Goal: Navigation & Orientation: Understand site structure

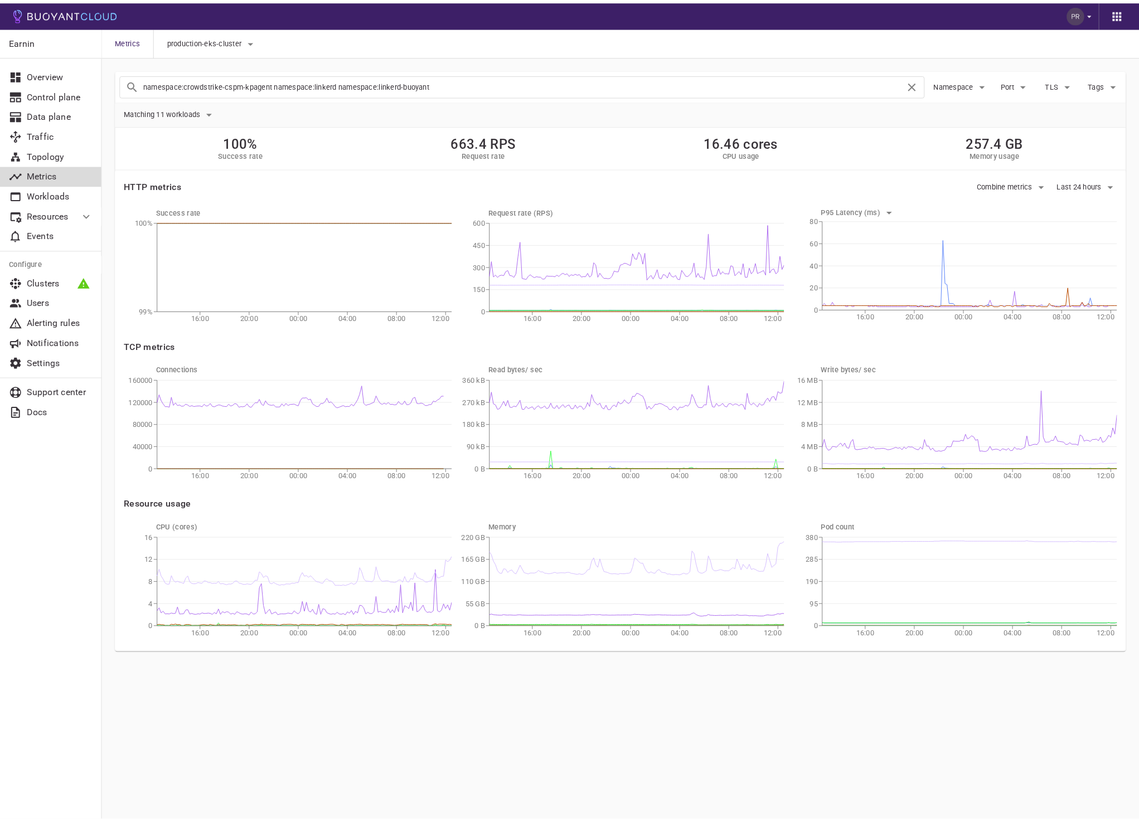
scroll to position [617, 0]
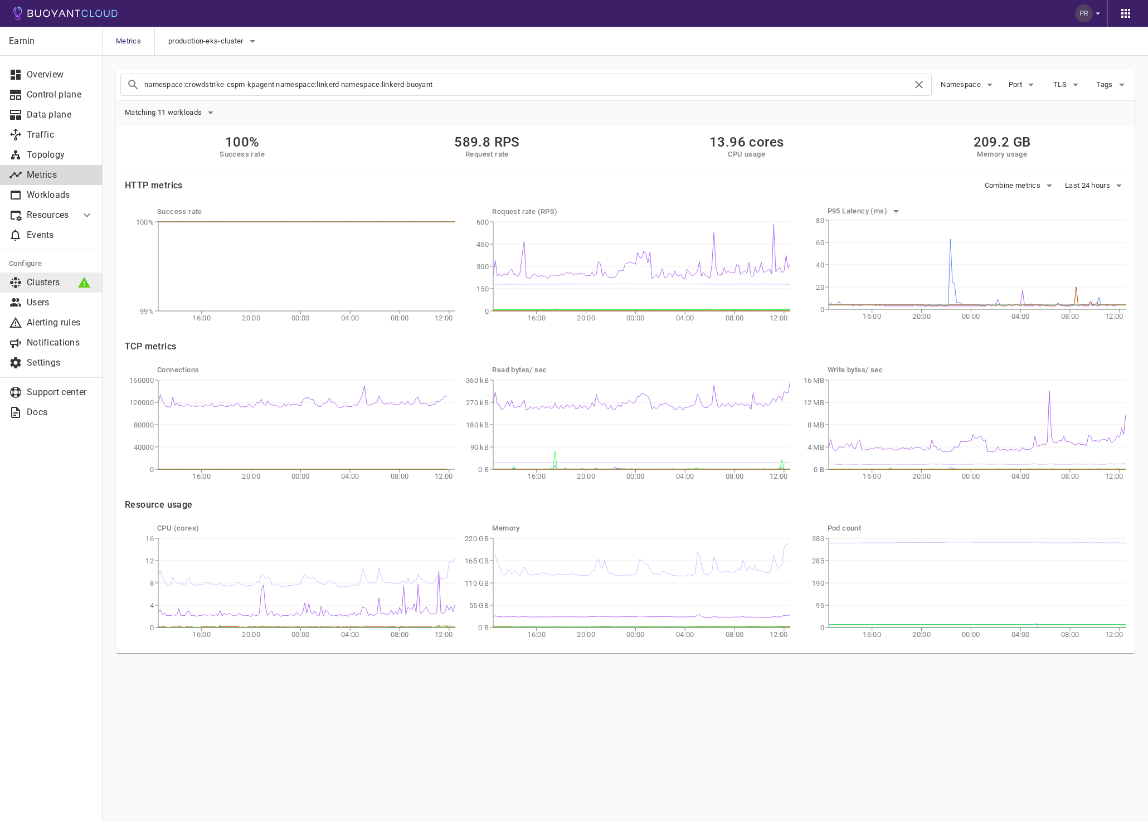
click at [31, 285] on p "Clusters" at bounding box center [60, 282] width 67 height 11
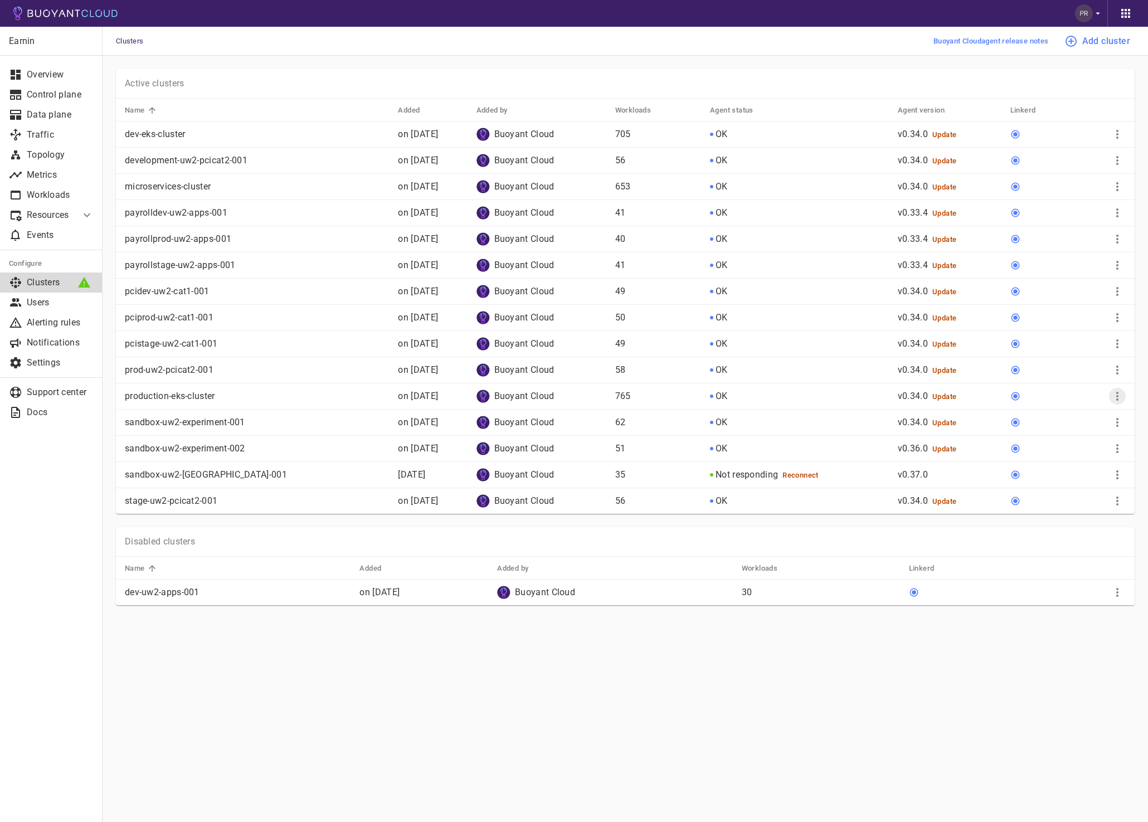
click at [1121, 399] on icon "More" at bounding box center [1117, 396] width 13 height 13
drag, startPoint x: 21, startPoint y: 488, endPoint x: 62, endPoint y: 477, distance: 42.9
click at [21, 488] on div at bounding box center [574, 411] width 1148 height 822
click at [55, 159] on p "Topology" at bounding box center [60, 154] width 67 height 11
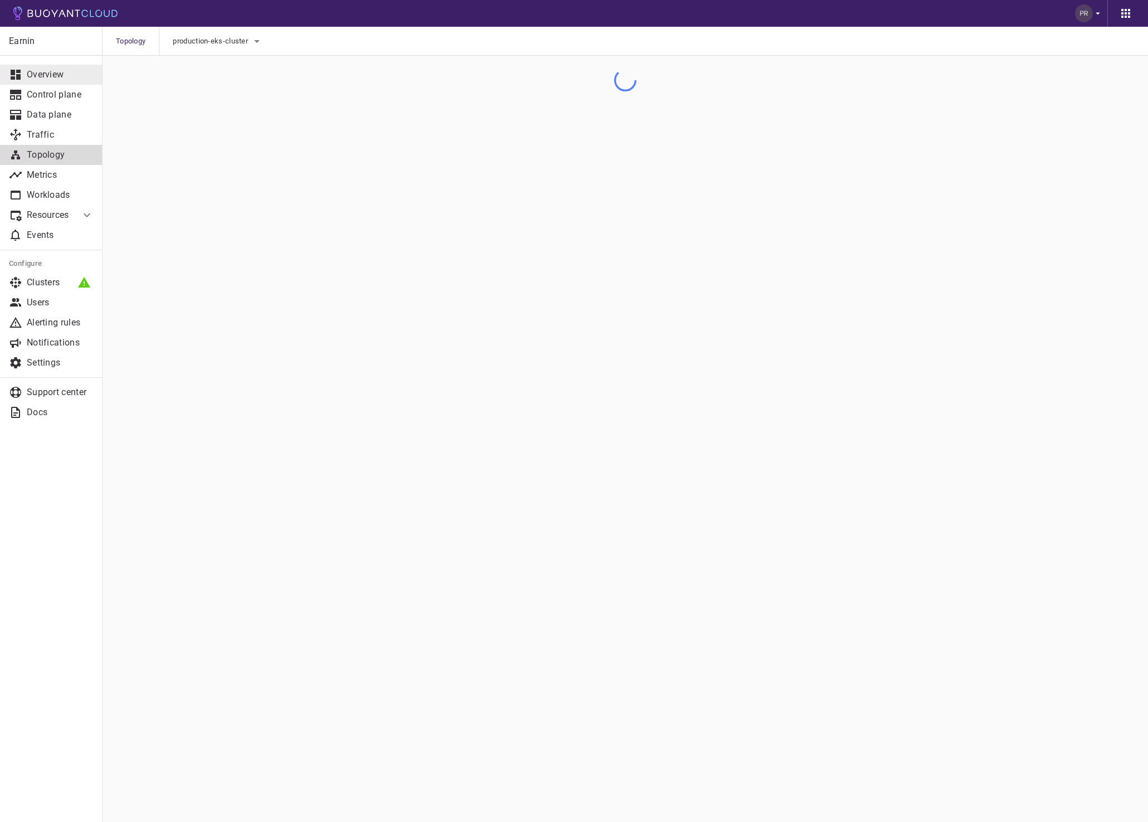
click at [54, 72] on p "Overview" at bounding box center [60, 74] width 67 height 11
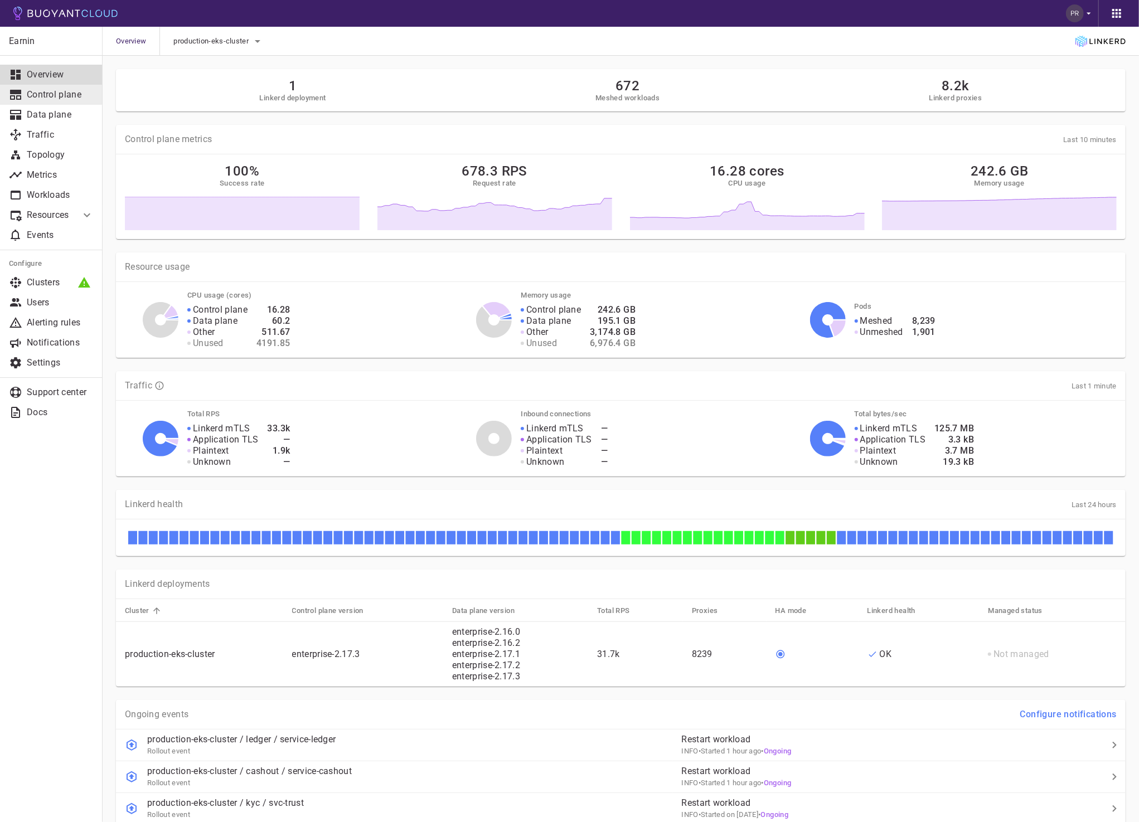
click at [40, 95] on p "Control plane" at bounding box center [60, 94] width 67 height 11
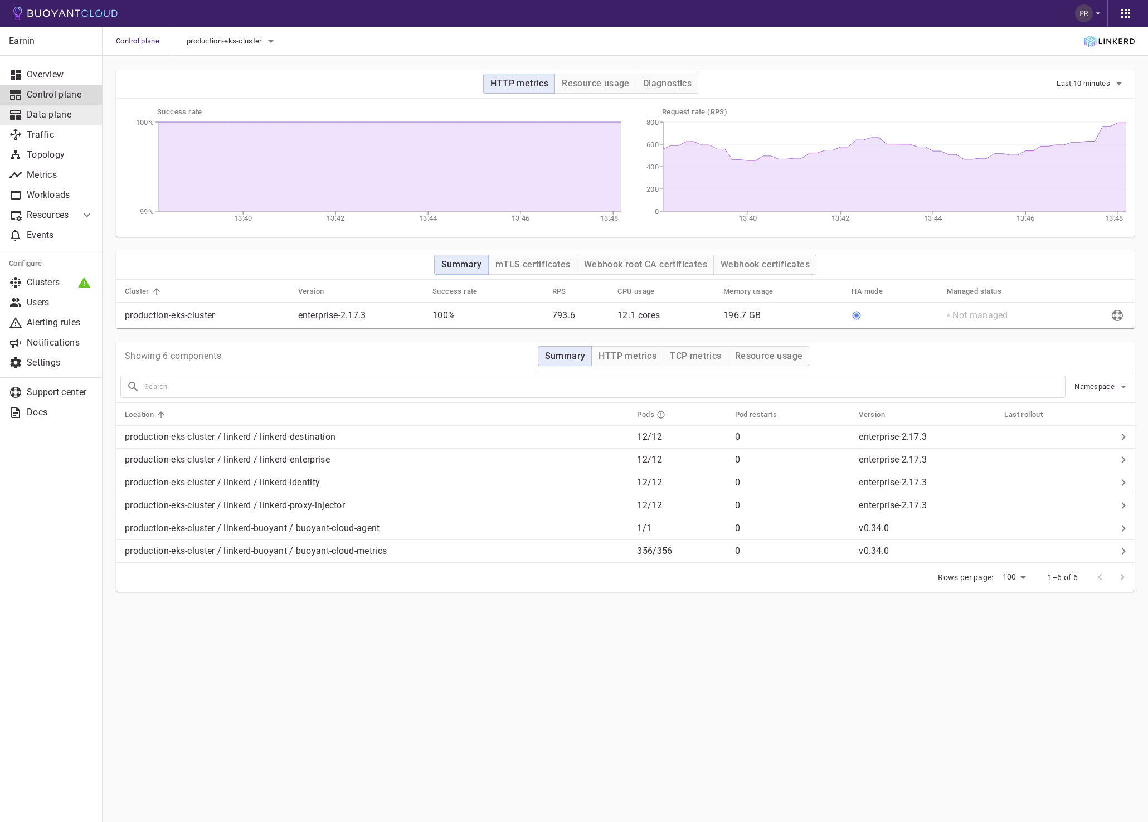
click at [41, 114] on p "Data plane" at bounding box center [60, 114] width 67 height 11
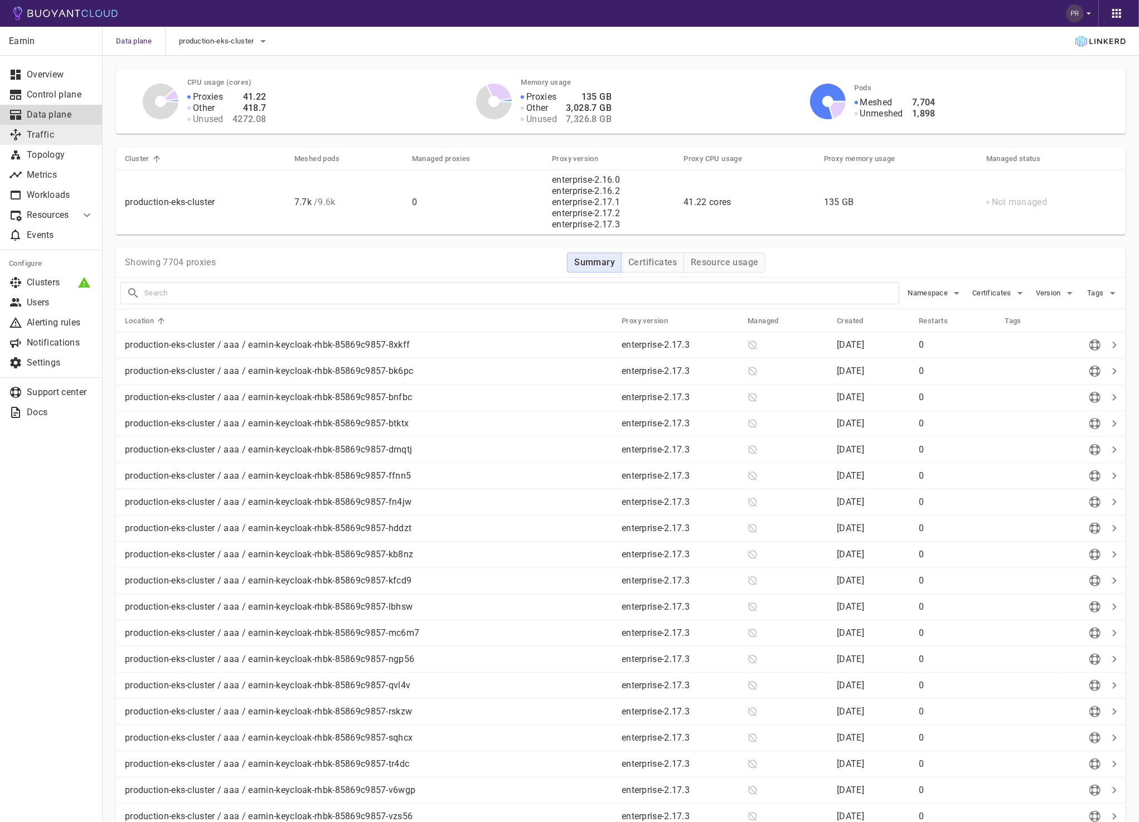
click at [45, 132] on p "Traffic" at bounding box center [60, 134] width 67 height 11
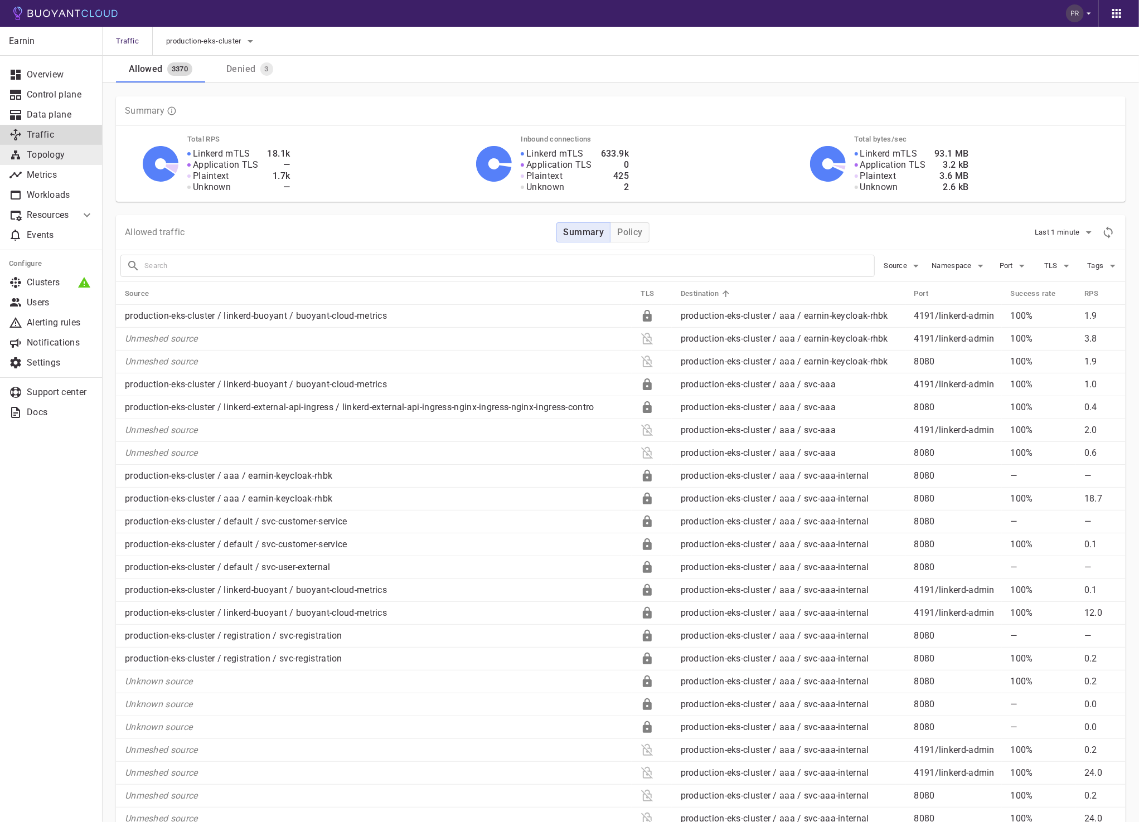
click at [55, 154] on p "Topology" at bounding box center [60, 154] width 67 height 11
